Goal: Task Accomplishment & Management: Manage account settings

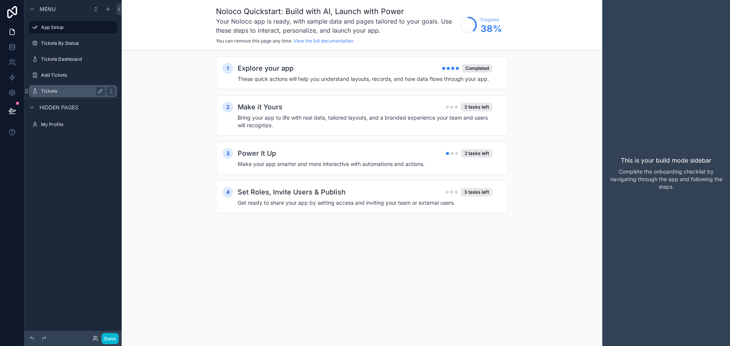
click at [53, 96] on div "Tickets" at bounding box center [72, 91] width 85 height 12
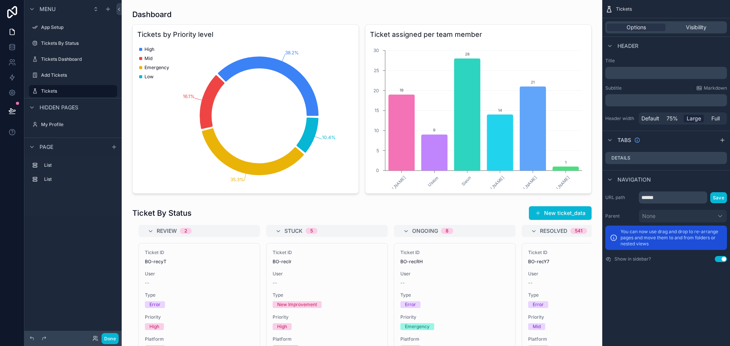
click at [628, 74] on p "﻿" at bounding box center [666, 73] width 117 height 8
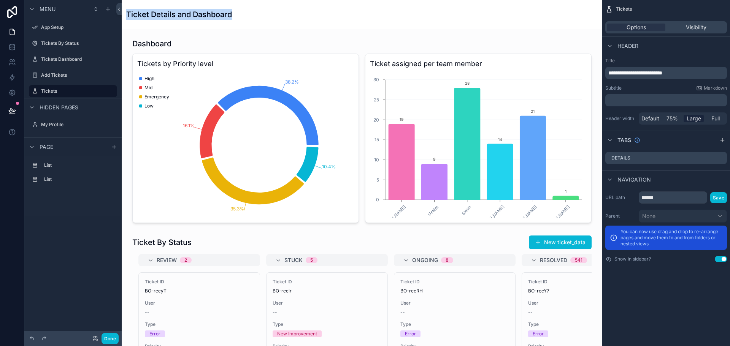
drag, startPoint x: 128, startPoint y: 13, endPoint x: 254, endPoint y: 15, distance: 125.5
click at [254, 15] on div "Ticket Details and Dashboard" at bounding box center [361, 14] width 471 height 11
click at [265, 17] on div "Ticket Details and Dashboard" at bounding box center [361, 14] width 471 height 11
click at [689, 76] on p "**********" at bounding box center [666, 73] width 117 height 8
drag, startPoint x: 689, startPoint y: 76, endPoint x: 654, endPoint y: 73, distance: 35.1
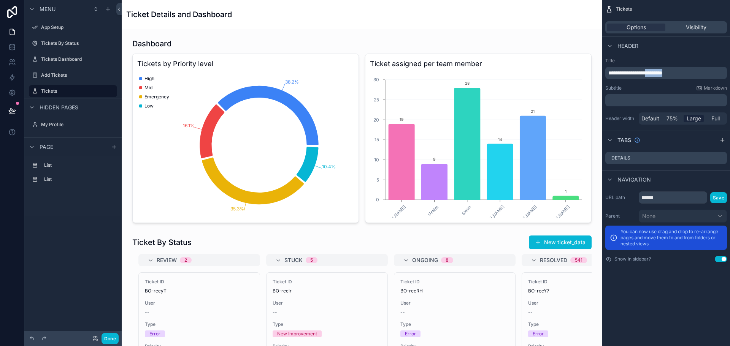
click at [654, 73] on p "**********" at bounding box center [666, 73] width 117 height 8
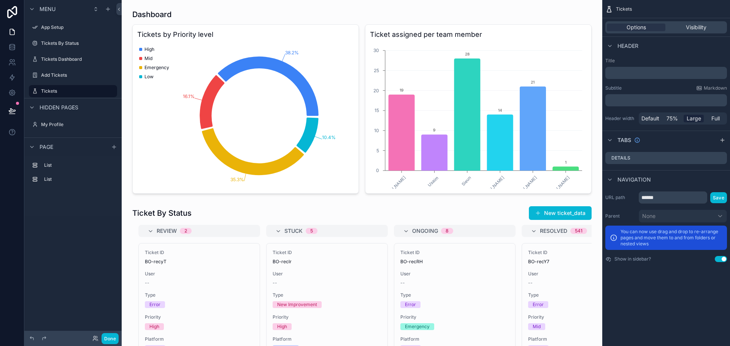
click at [648, 121] on span "Default" at bounding box center [650, 119] width 18 height 8
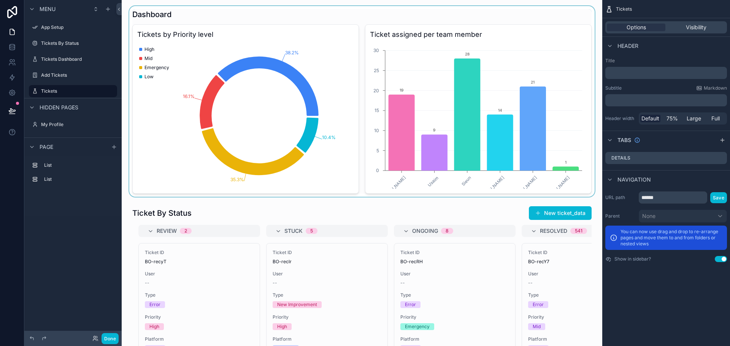
click at [211, 23] on div "scrollable content" at bounding box center [362, 101] width 468 height 191
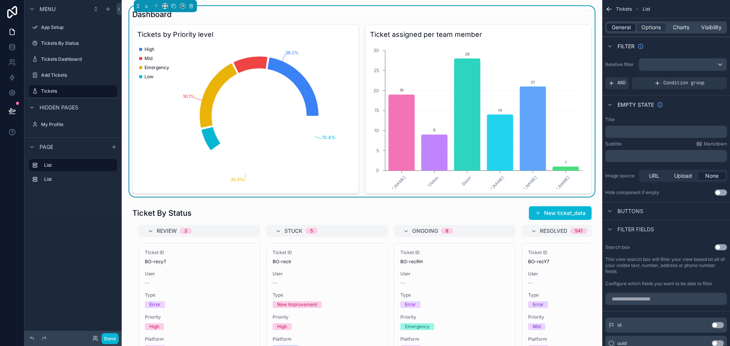
click at [619, 27] on span "General" at bounding box center [621, 28] width 19 height 8
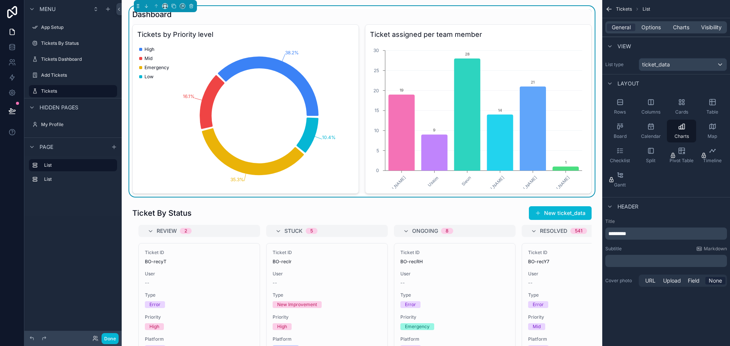
click at [608, 9] on icon "scrollable content" at bounding box center [609, 9] width 5 height 0
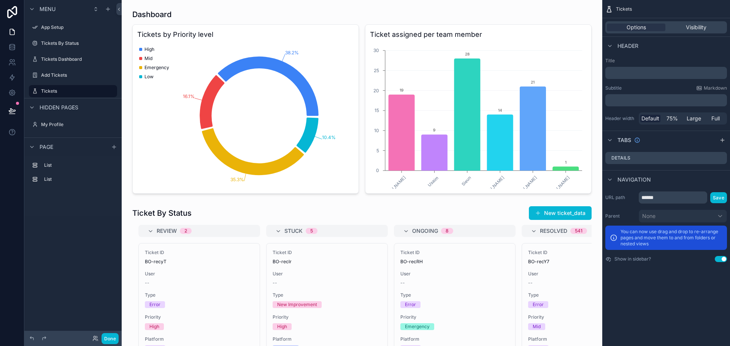
click at [631, 73] on p "﻿" at bounding box center [666, 73] width 117 height 8
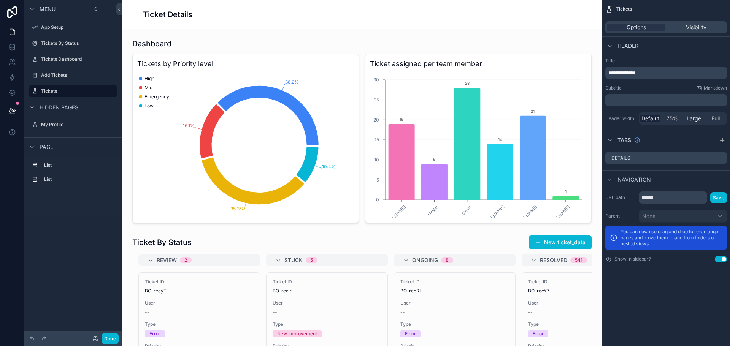
click at [659, 49] on div "Header" at bounding box center [666, 45] width 128 height 18
click at [694, 122] on span "Large" at bounding box center [693, 119] width 14 height 8
click at [715, 119] on span "Full" at bounding box center [715, 119] width 8 height 8
click at [662, 72] on p "**********" at bounding box center [666, 73] width 117 height 8
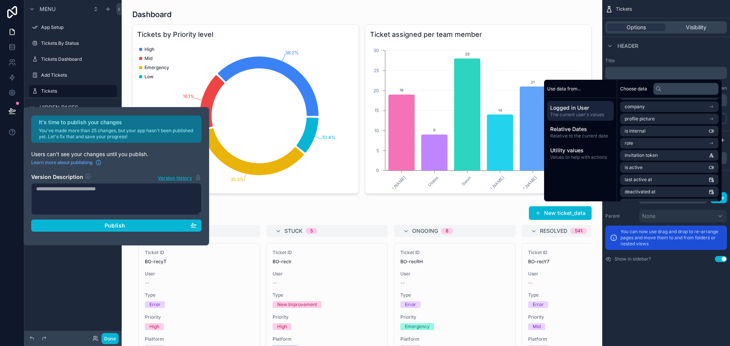
scroll to position [76, 0]
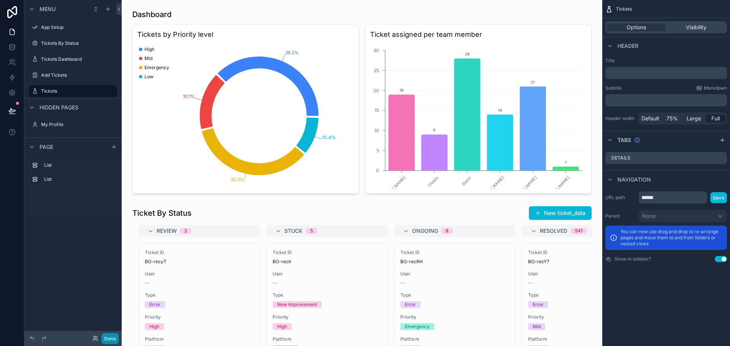
click at [113, 333] on button "Done" at bounding box center [109, 338] width 17 height 11
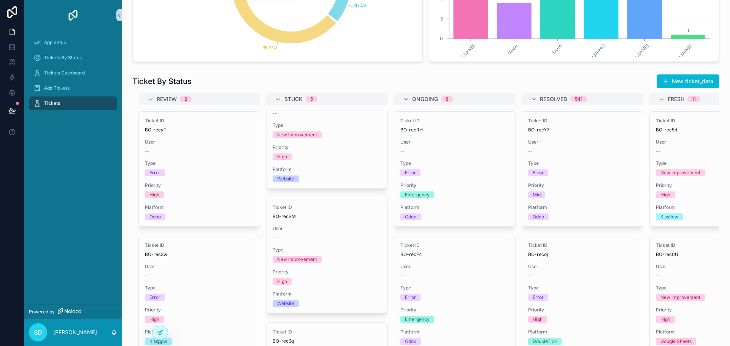
scroll to position [0, 0]
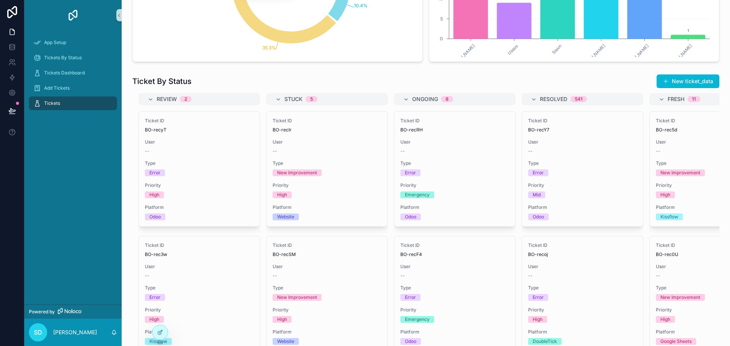
click at [203, 95] on div "Review 2" at bounding box center [204, 99] width 94 height 12
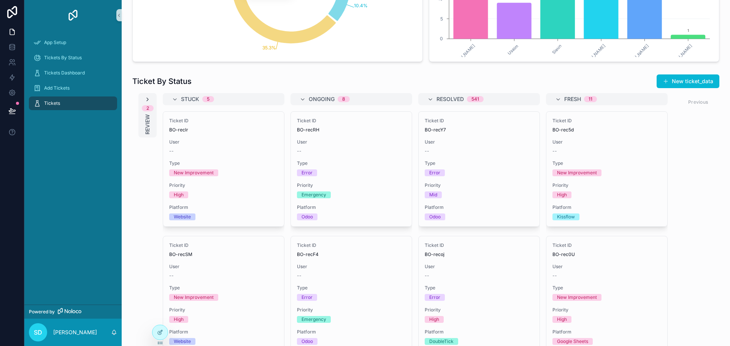
click at [145, 98] on icon "scrollable content" at bounding box center [147, 100] width 6 height 6
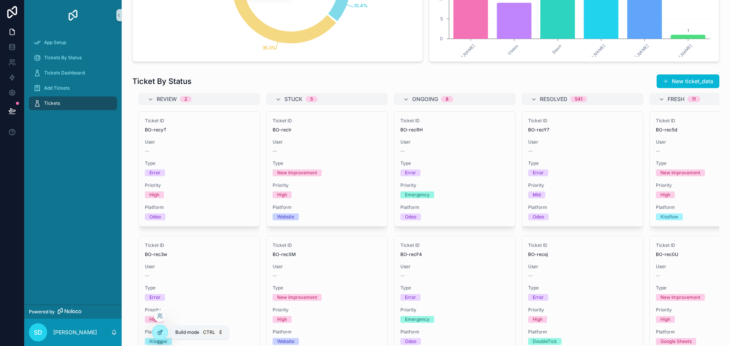
click at [162, 331] on icon at bounding box center [160, 333] width 6 height 6
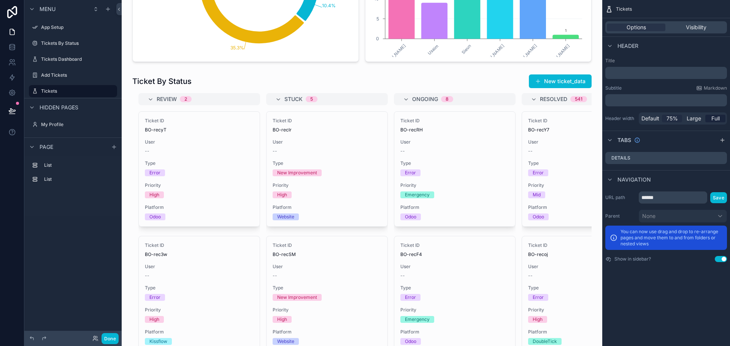
click at [674, 122] on span "75%" at bounding box center [671, 119] width 11 height 8
click at [715, 119] on span "Full" at bounding box center [715, 119] width 8 height 8
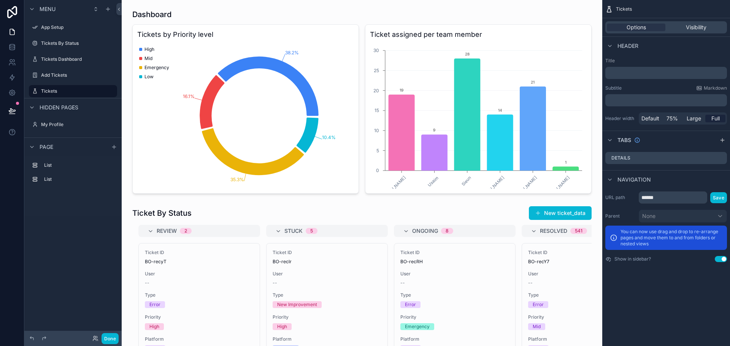
click at [632, 77] on div "﻿" at bounding box center [666, 73] width 122 height 12
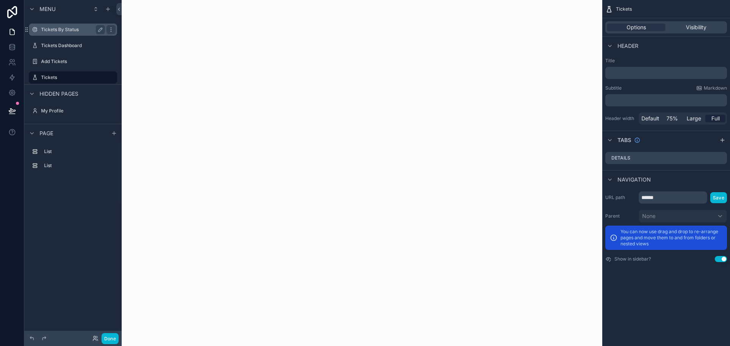
click at [63, 33] on label "Tickets By Status" at bounding box center [71, 30] width 61 height 6
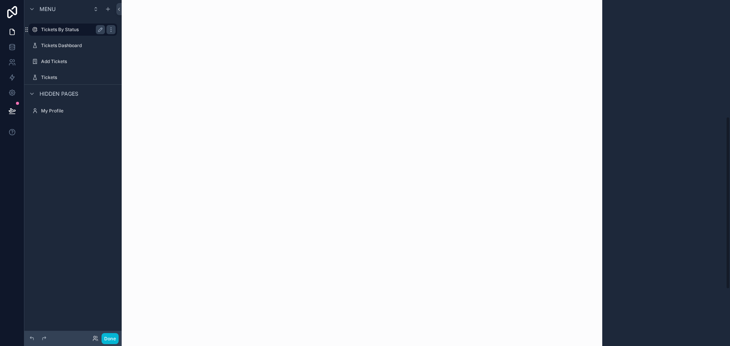
scroll to position [197, 0]
click div "scrollable content"
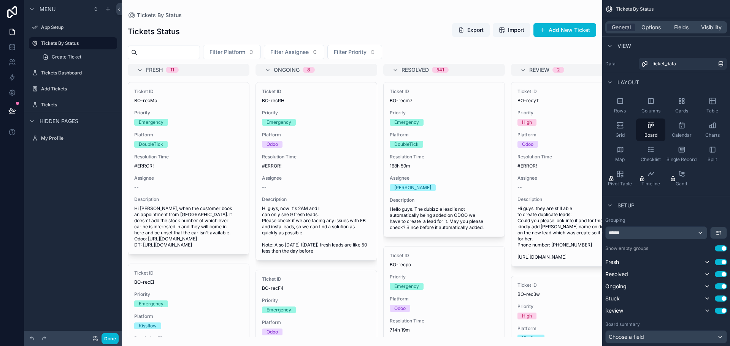
scroll to position [197, 0]
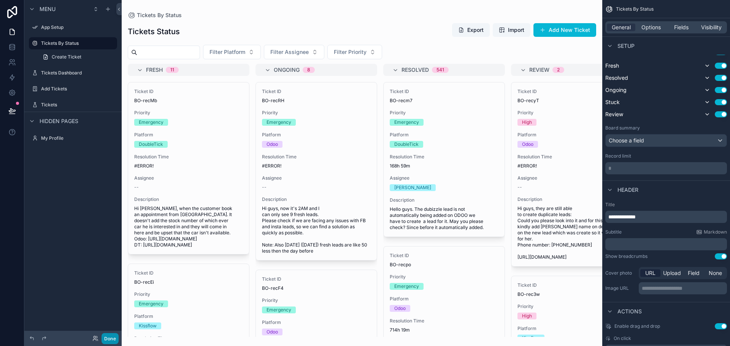
drag, startPoint x: 48, startPoint y: 107, endPoint x: 113, endPoint y: 340, distance: 241.8
click at [48, 107] on label "Tickets" at bounding box center [78, 105] width 74 height 6
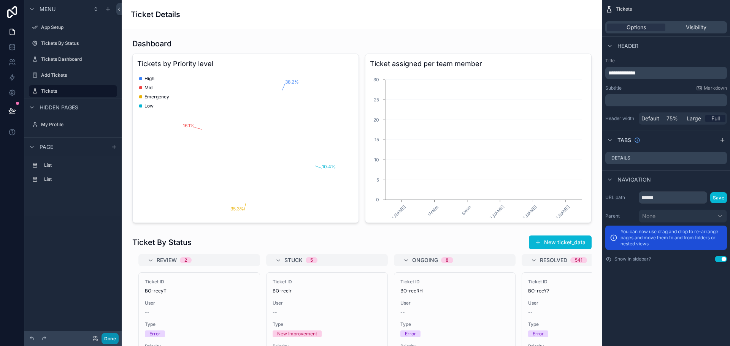
click at [113, 340] on button "Done" at bounding box center [109, 338] width 17 height 11
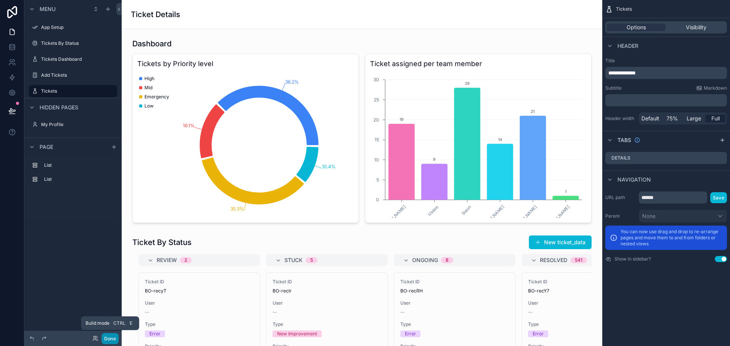
click at [107, 341] on button "Done" at bounding box center [109, 338] width 17 height 11
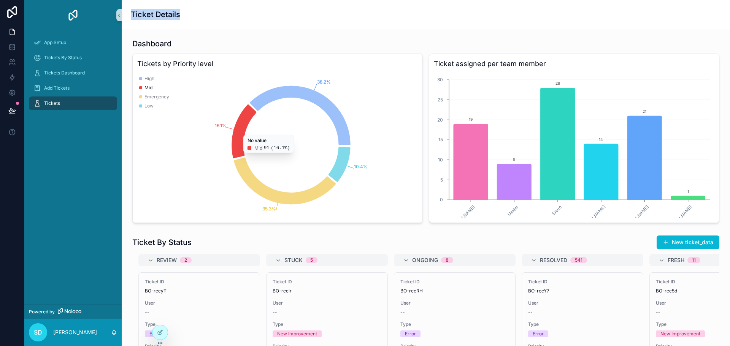
drag, startPoint x: 132, startPoint y: 14, endPoint x: 182, endPoint y: 8, distance: 50.5
click at [181, 6] on div "Ticket Details" at bounding box center [426, 14] width 590 height 29
click at [213, 26] on div "Ticket Details" at bounding box center [426, 14] width 590 height 29
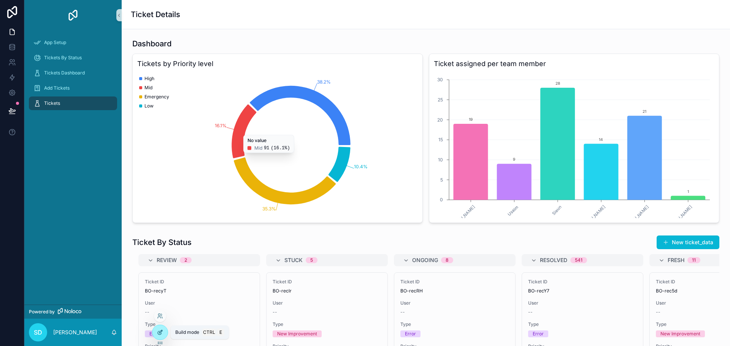
click at [162, 330] on icon at bounding box center [160, 333] width 6 height 6
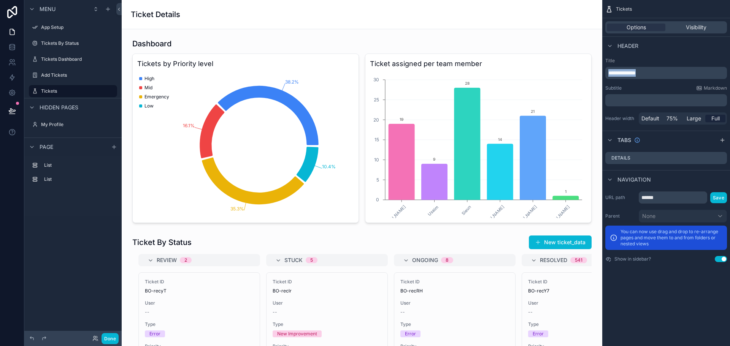
drag, startPoint x: 646, startPoint y: 72, endPoint x: 599, endPoint y: 72, distance: 47.5
click at [599, 72] on div "App Setup Tickets By Status Tickets Dashboard Add Tickets Tickets My Profile Po…" at bounding box center [426, 173] width 608 height 346
click at [648, 73] on p "**********" at bounding box center [666, 73] width 117 height 8
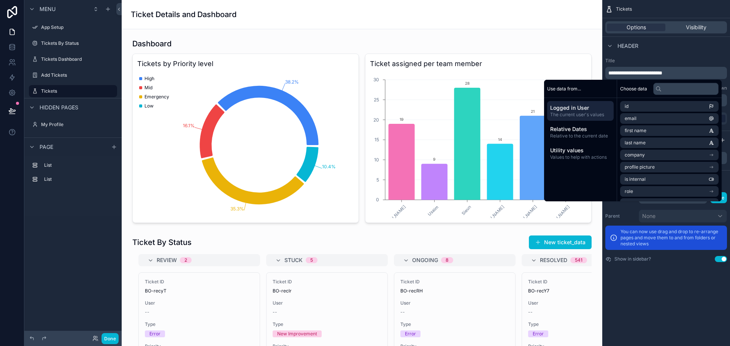
click at [655, 61] on label "Title" at bounding box center [666, 61] width 122 height 6
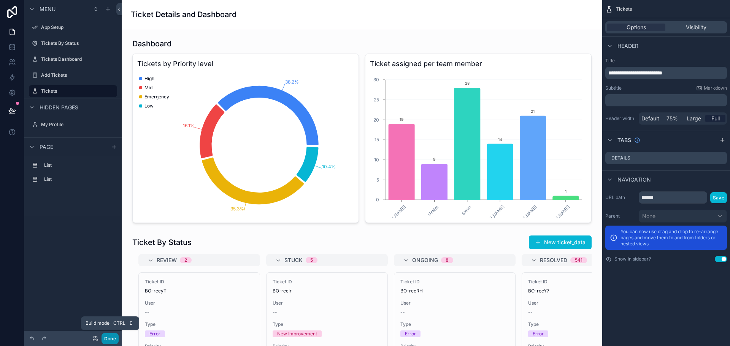
click at [112, 339] on button "Done" at bounding box center [109, 338] width 17 height 11
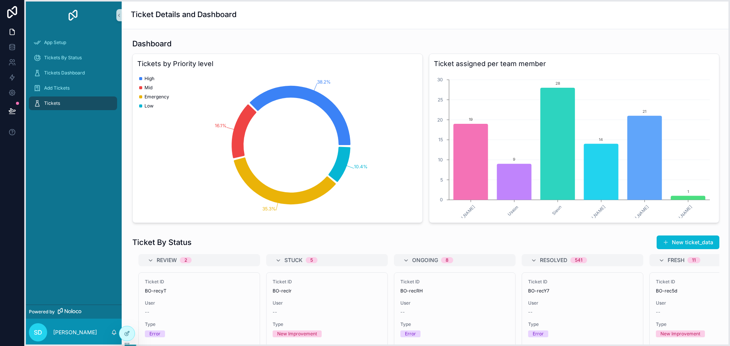
drag, startPoint x: 159, startPoint y: 344, endPoint x: 126, endPoint y: 345, distance: 33.1
click at [126, 345] on icon at bounding box center [127, 344] width 6 height 6
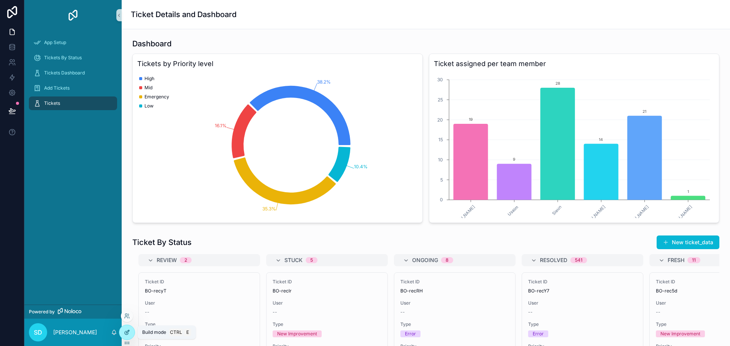
click at [127, 334] on icon at bounding box center [127, 333] width 6 height 6
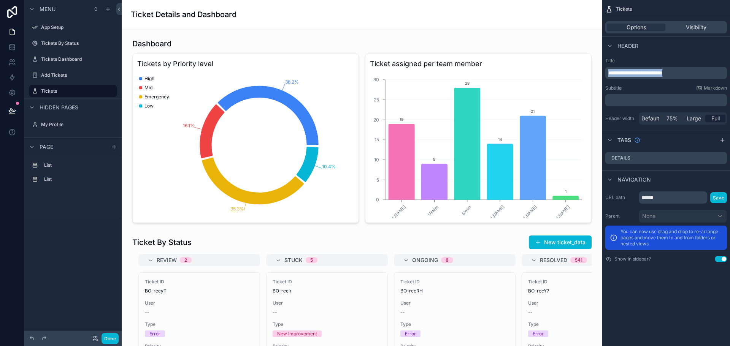
drag, startPoint x: 662, startPoint y: 74, endPoint x: 605, endPoint y: 72, distance: 56.7
click at [606, 72] on div "**********" at bounding box center [666, 73] width 122 height 12
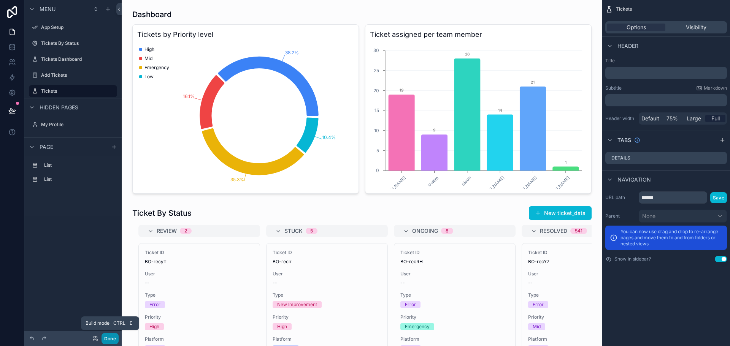
click at [112, 334] on button "Done" at bounding box center [109, 338] width 17 height 11
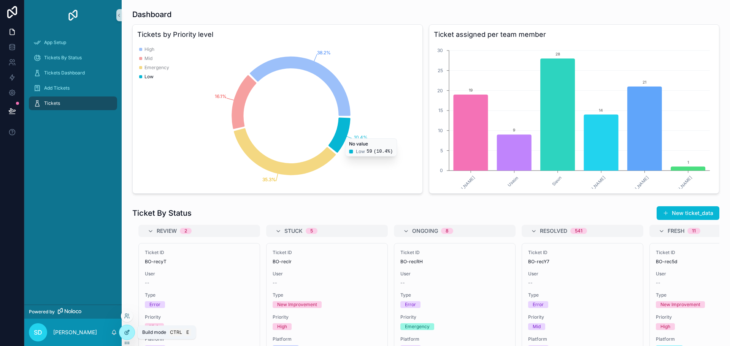
click at [123, 334] on div at bounding box center [126, 332] width 15 height 14
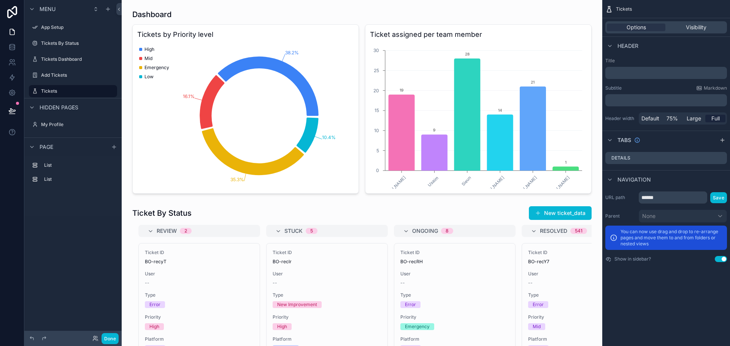
click at [624, 71] on p "﻿" at bounding box center [666, 73] width 117 height 8
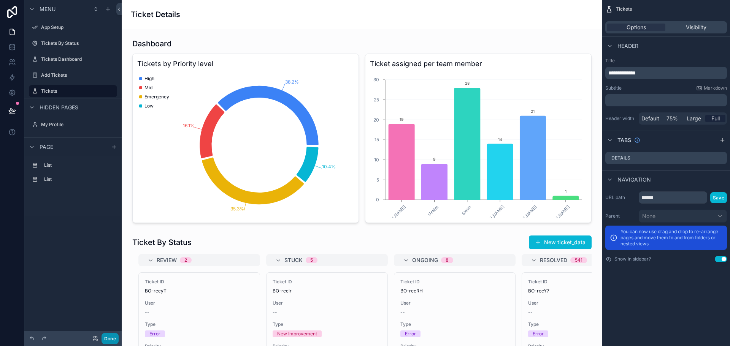
click at [113, 339] on button "Done" at bounding box center [109, 338] width 17 height 11
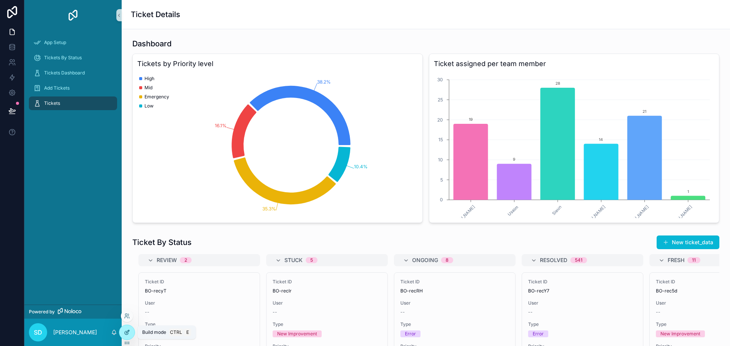
click at [128, 330] on icon at bounding box center [127, 333] width 6 height 6
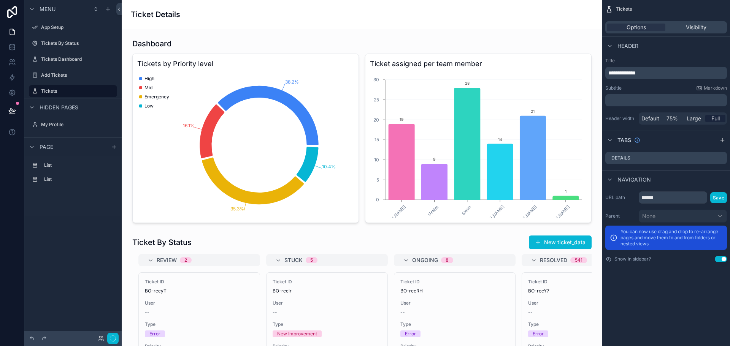
click at [593, 74] on div "App Setup Tickets By Status Tickets Dashboard Add Tickets Tickets My Profile Po…" at bounding box center [426, 173] width 608 height 346
drag, startPoint x: 648, startPoint y: 72, endPoint x: 591, endPoint y: 70, distance: 56.3
click at [591, 70] on div "App Setup Tickets By Status Tickets Dashboard Add Tickets Tickets My Profile Po…" at bounding box center [426, 173] width 608 height 346
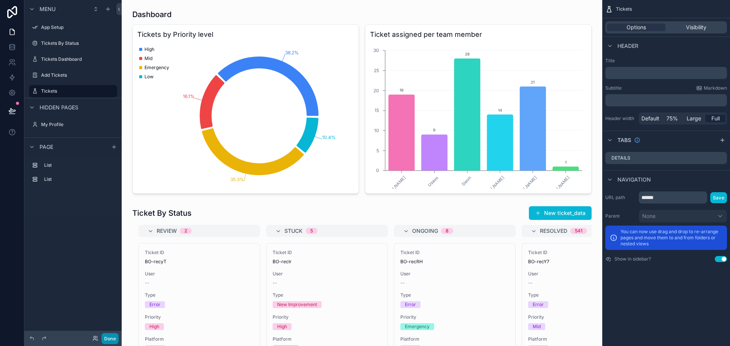
click at [107, 342] on button "Done" at bounding box center [109, 338] width 17 height 11
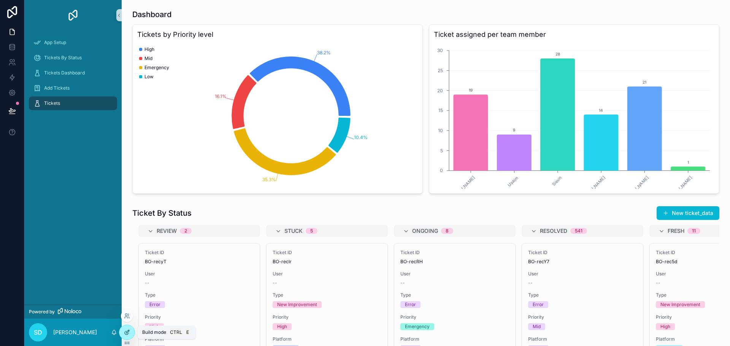
click at [128, 335] on icon at bounding box center [127, 333] width 6 height 6
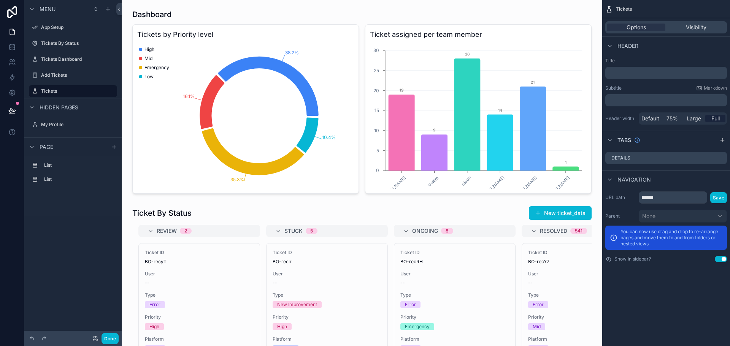
click at [624, 73] on p "﻿" at bounding box center [666, 73] width 117 height 8
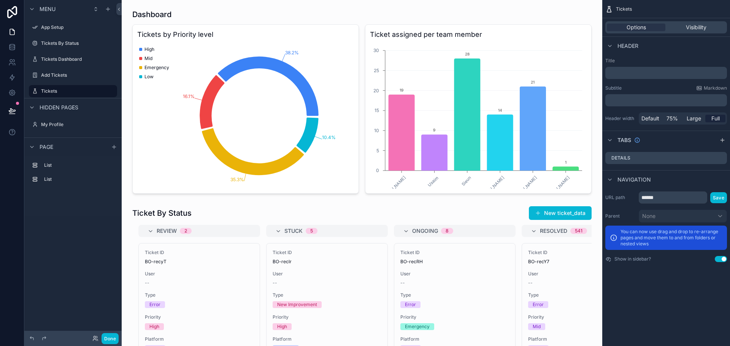
click at [625, 75] on p "﻿" at bounding box center [666, 73] width 117 height 8
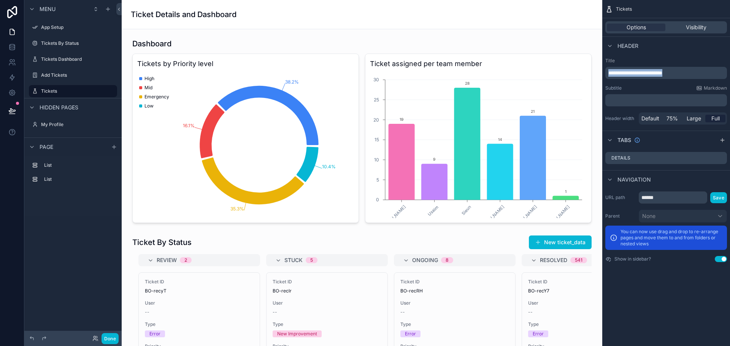
drag, startPoint x: 689, startPoint y: 74, endPoint x: 606, endPoint y: 73, distance: 82.9
click at [606, 73] on div "**********" at bounding box center [666, 73] width 122 height 12
click at [683, 71] on p "**********" at bounding box center [666, 73] width 117 height 8
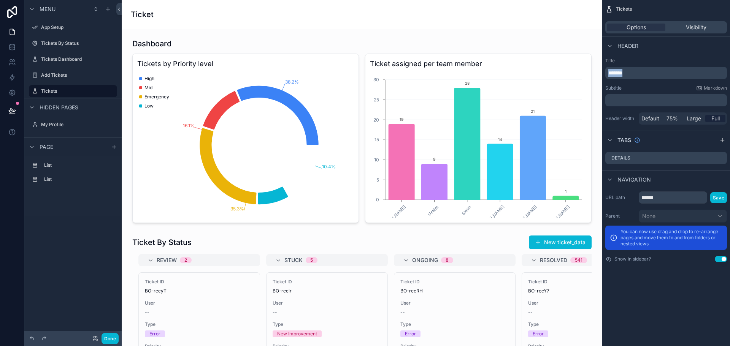
drag, startPoint x: 631, startPoint y: 71, endPoint x: 599, endPoint y: 74, distance: 32.0
click at [599, 74] on div "App Setup Tickets By Status Tickets Dashboard Add Tickets Tickets My Profile Po…" at bounding box center [426, 173] width 608 height 346
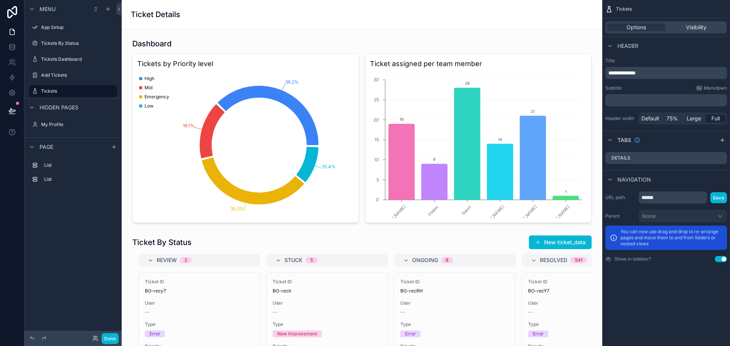
click at [351, 21] on div "Ticket Details" at bounding box center [362, 14] width 462 height 29
